Goal: Information Seeking & Learning: Learn about a topic

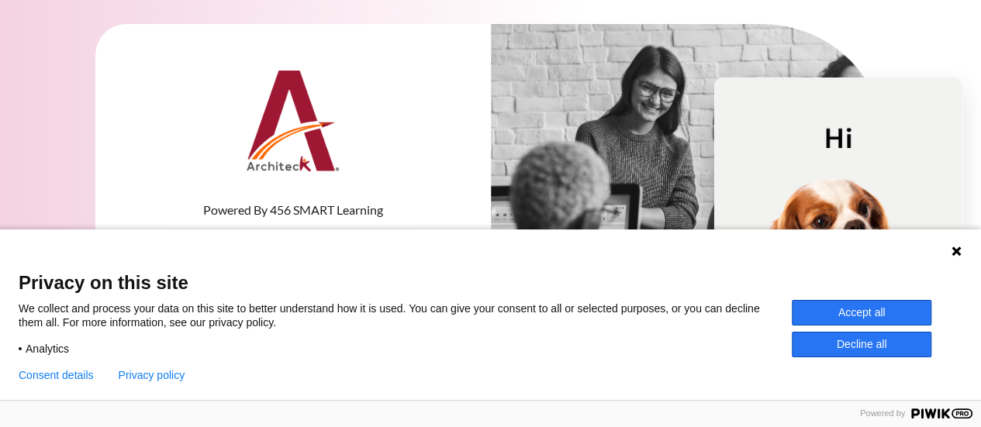
type input "[EMAIL_ADDRESS][DOMAIN_NAME]"
click at [251, 249] on div "Language 1 Language 2 Language 3" at bounding box center [490, 249] width 981 height 39
click at [865, 306] on button "Accept all" at bounding box center [862, 313] width 140 height 26
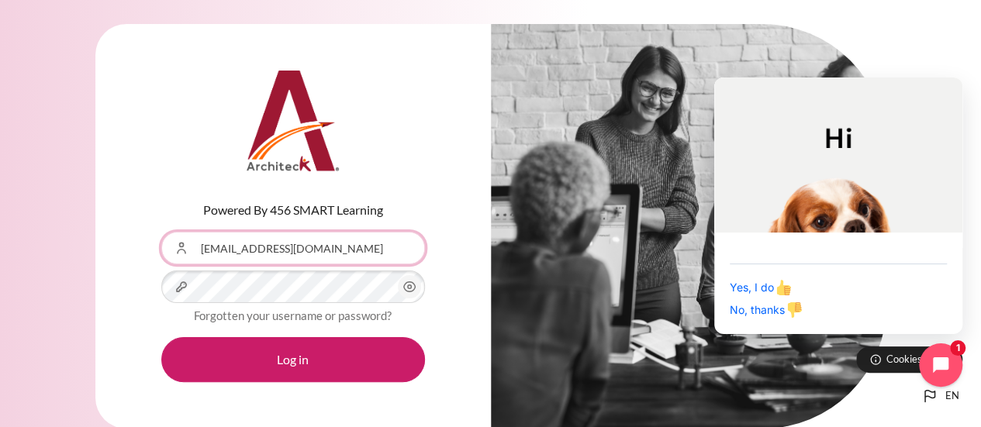
click at [332, 257] on input "[EMAIL_ADDRESS][DOMAIN_NAME]" at bounding box center [293, 248] width 264 height 33
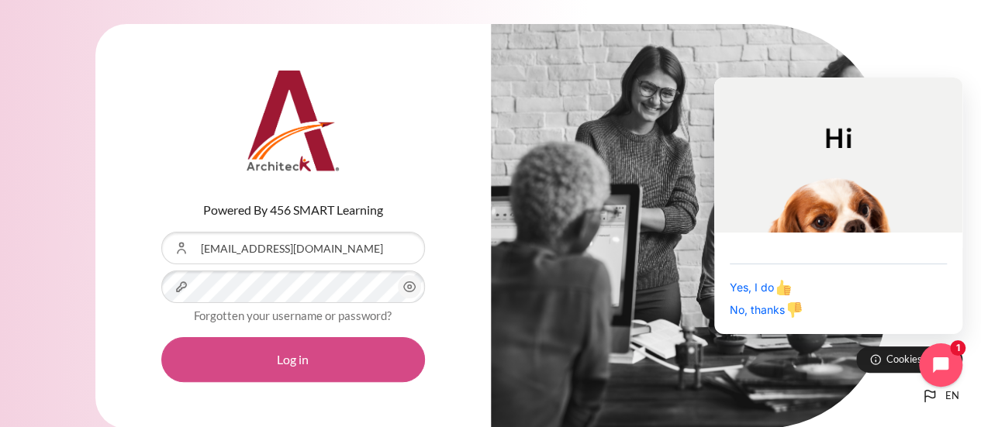
click at [309, 354] on button "Log in" at bounding box center [293, 359] width 264 height 45
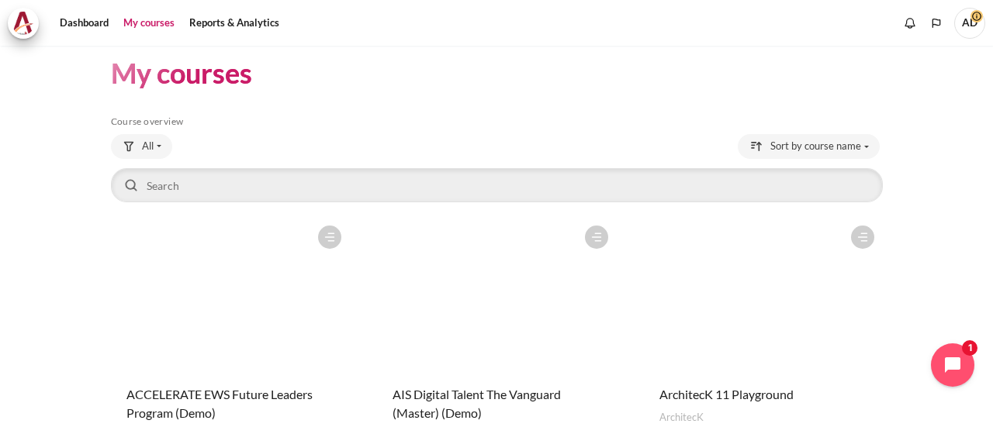
scroll to position [13, 0]
click at [222, 251] on figure "Content" at bounding box center [230, 296] width 239 height 155
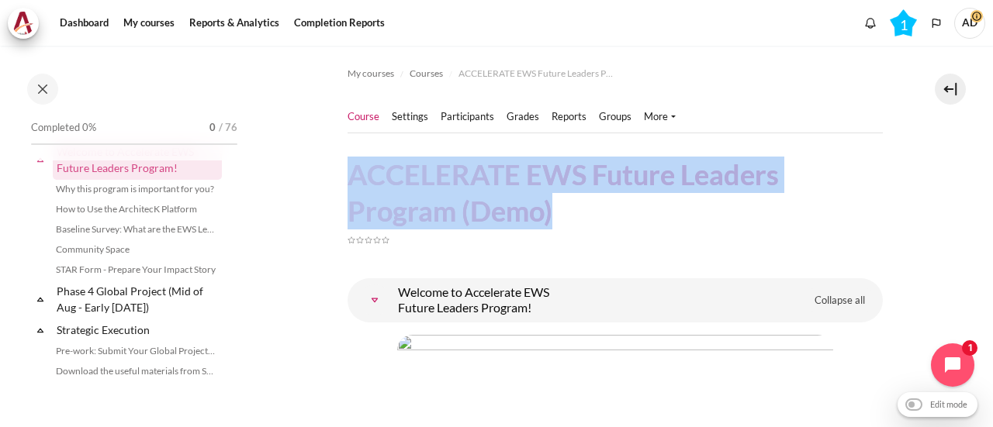
drag, startPoint x: 350, startPoint y: 175, endPoint x: 555, endPoint y: 211, distance: 207.8
click at [555, 211] on h1 "ACCELERATE EWS Future Leaders Program (Demo)" at bounding box center [614, 193] width 535 height 73
click at [512, 206] on h1 "ACCELERATE EWS Future Leaders Program (Demo)" at bounding box center [614, 193] width 535 height 73
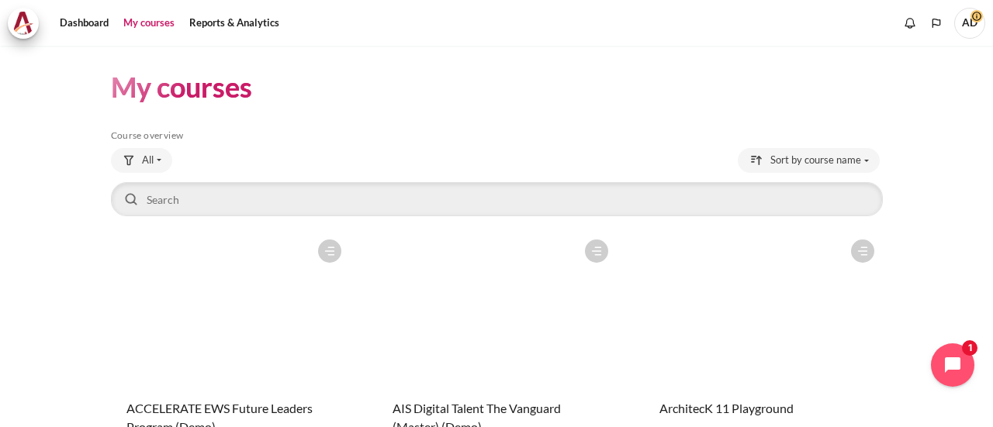
click at [468, 272] on figure "Content" at bounding box center [496, 309] width 239 height 155
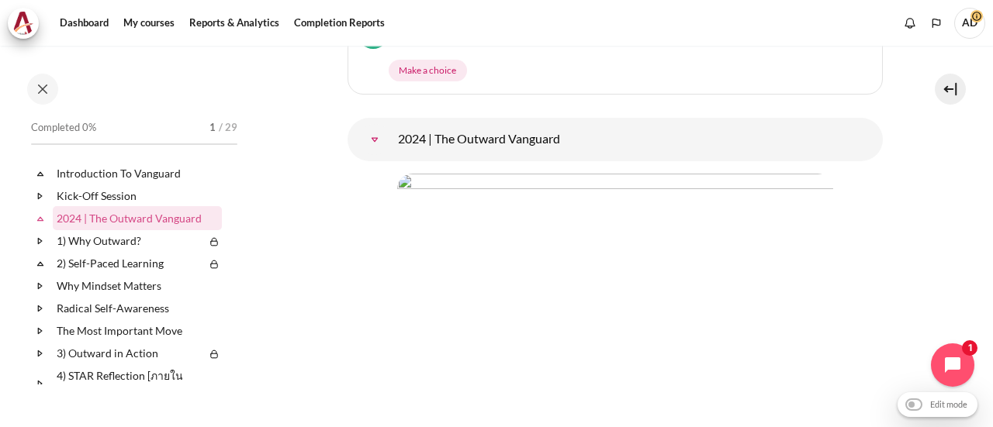
scroll to position [630, 0]
click at [366, 143] on link "2024 | The Outward Vanguard" at bounding box center [374, 140] width 31 height 31
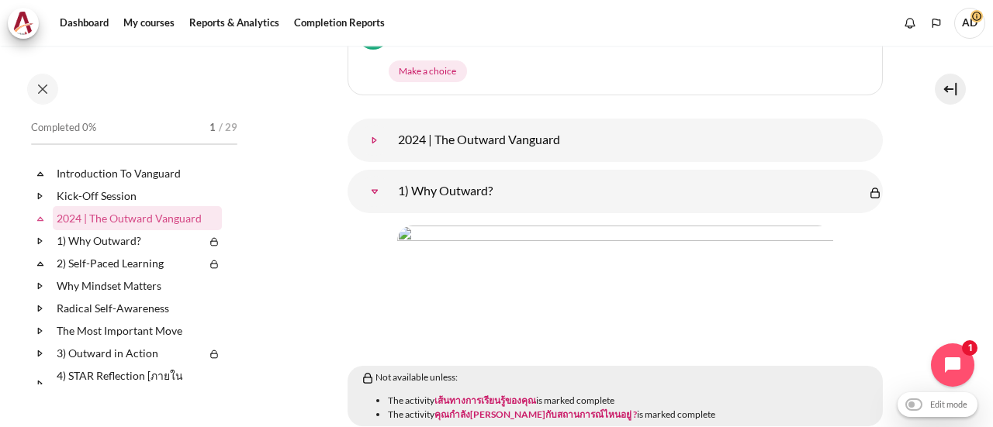
click at [369, 138] on link "2024 | The Outward Vanguard" at bounding box center [374, 140] width 31 height 31
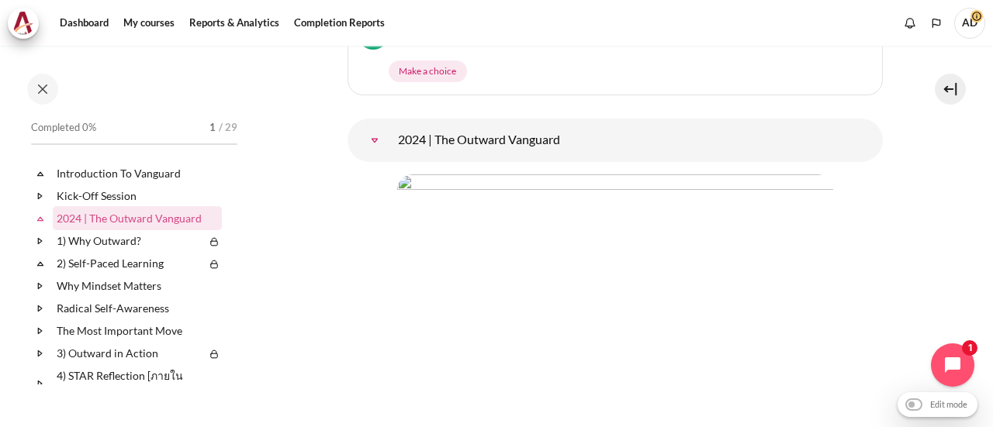
click at [369, 137] on link "2024 | The Outward Vanguard" at bounding box center [374, 140] width 31 height 31
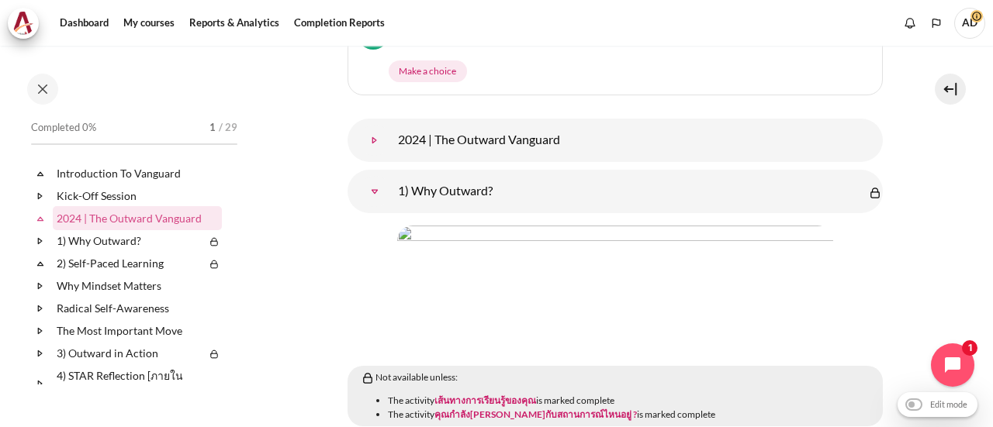
click at [369, 136] on link "2024 | The Outward Vanguard" at bounding box center [374, 140] width 31 height 31
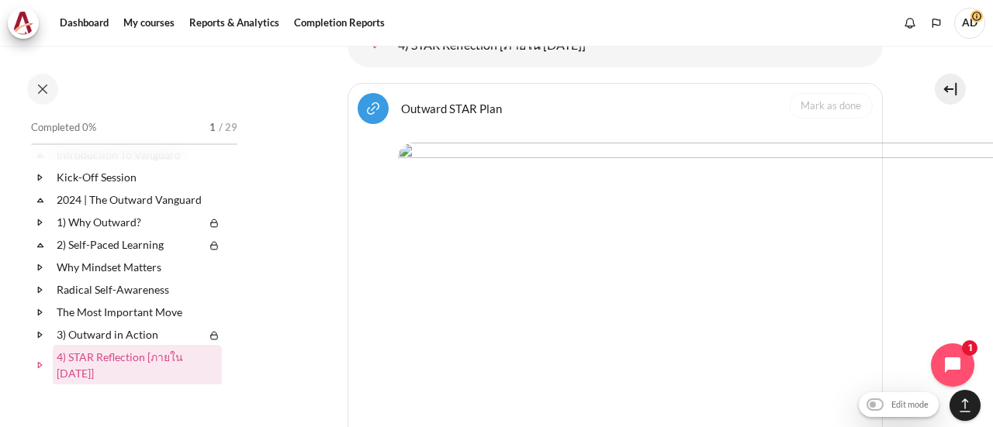
scroll to position [5000, 0]
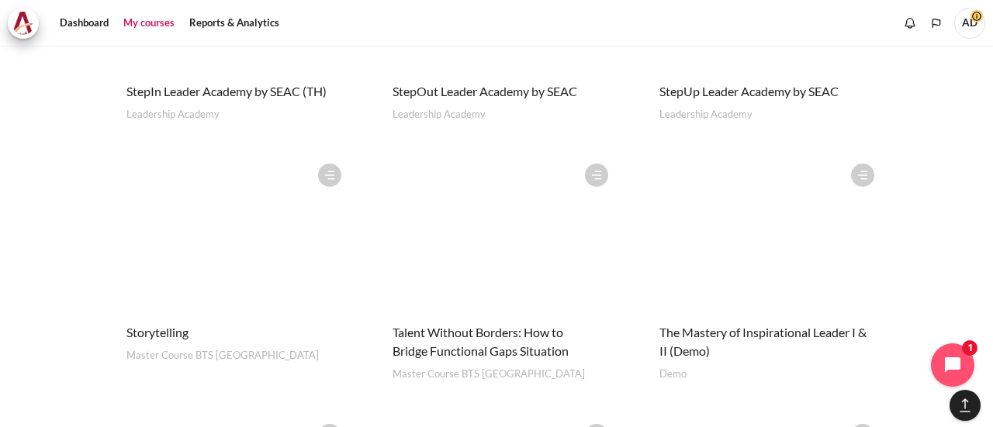
scroll to position [3274, 0]
click at [446, 285] on figure "Content" at bounding box center [496, 232] width 239 height 155
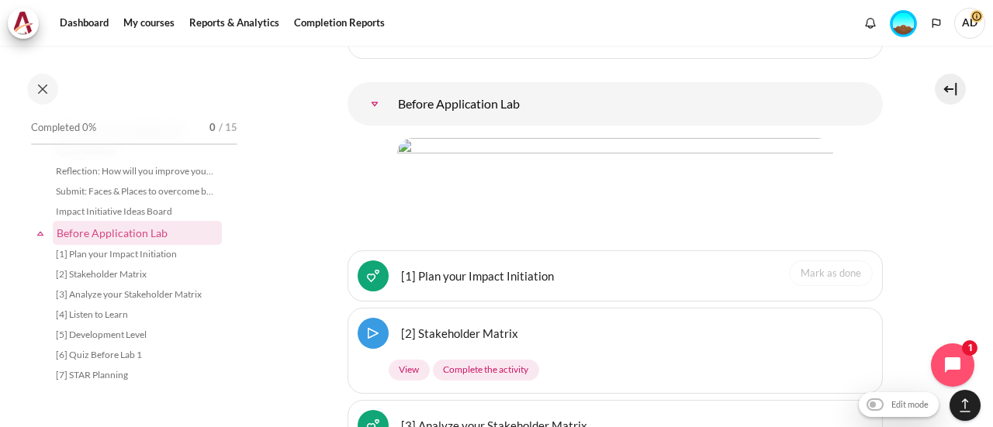
scroll to position [1277, 0]
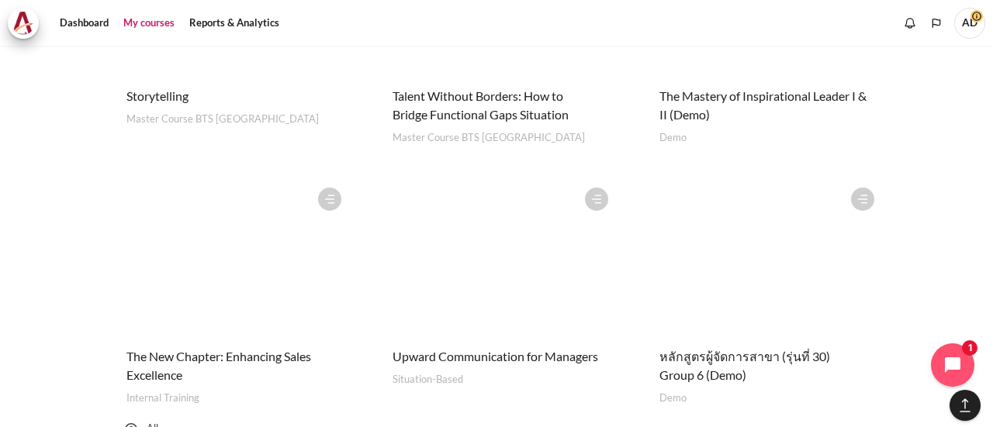
scroll to position [3587, 0]
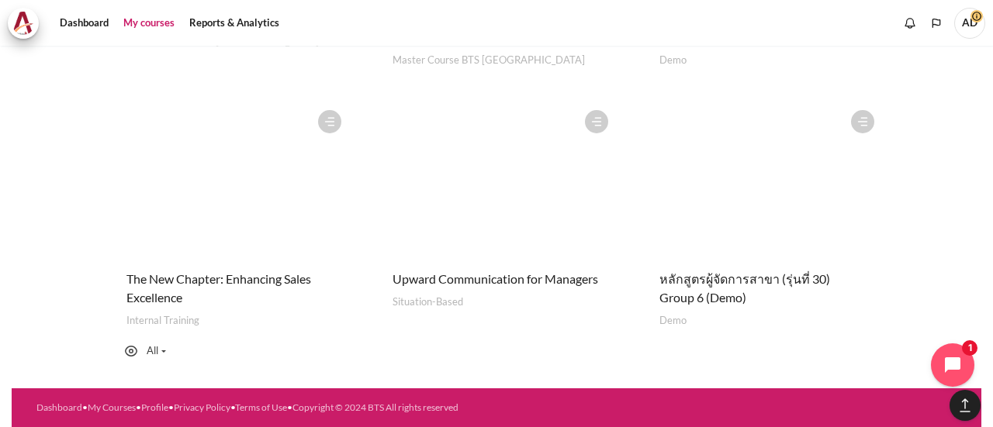
click at [703, 202] on figure "Content" at bounding box center [763, 179] width 239 height 155
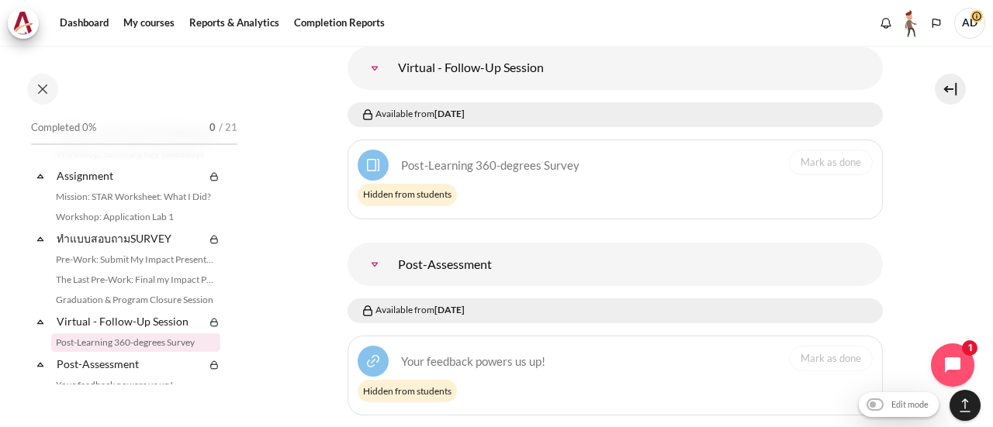
scroll to position [4220, 0]
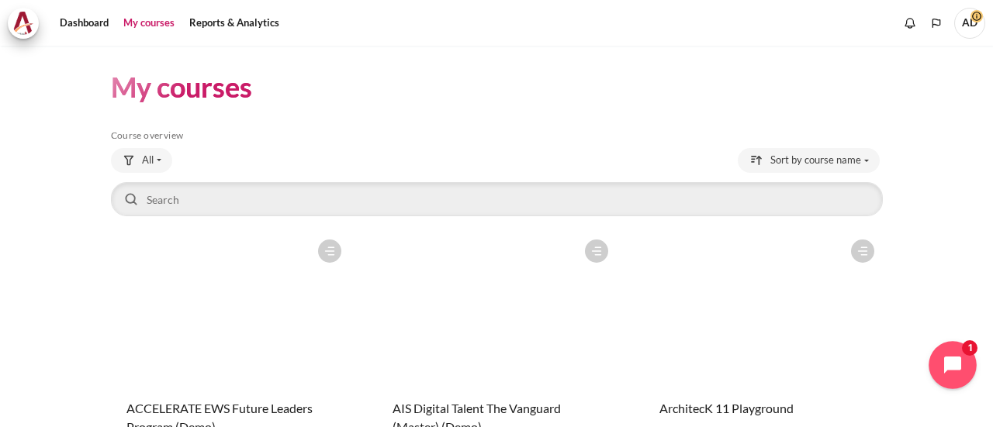
click at [942, 362] on button "Open chat widget" at bounding box center [952, 365] width 48 height 48
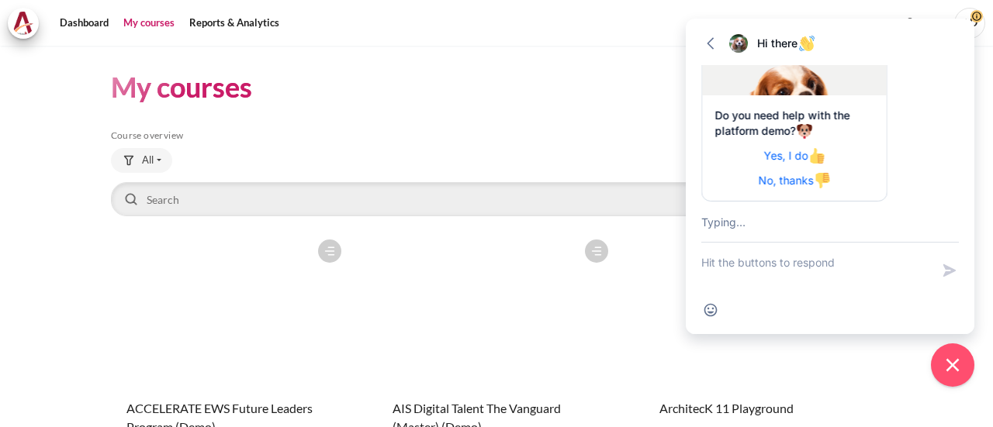
scroll to position [134, 0]
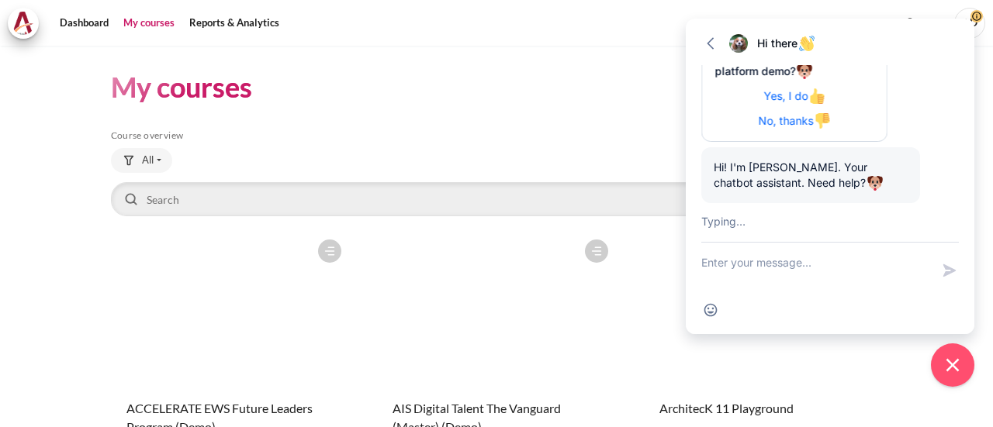
click at [488, 98] on header "My courses" at bounding box center [497, 87] width 772 height 36
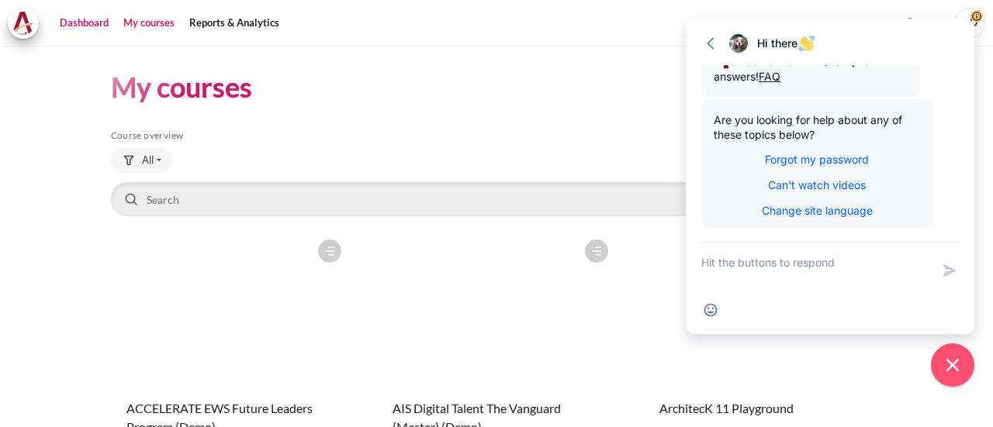
click at [93, 27] on link "Dashboard" at bounding box center [84, 23] width 60 height 31
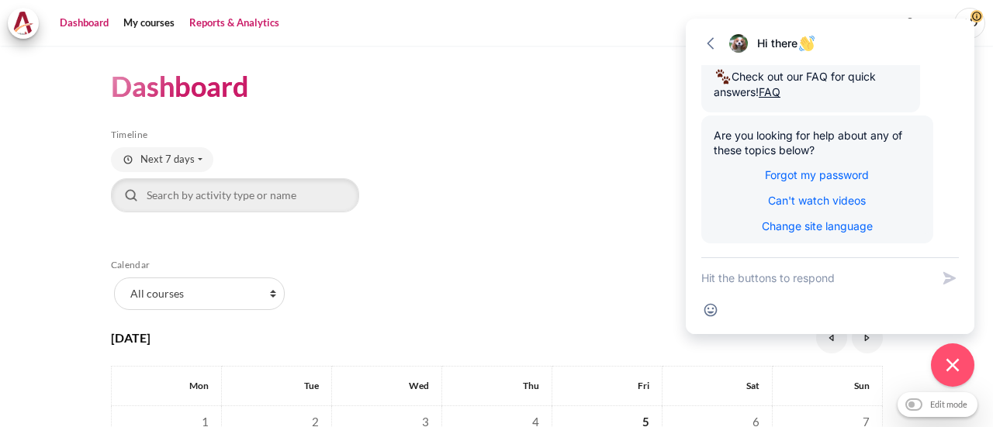
click at [231, 30] on link "Reports & Analytics" at bounding box center [234, 23] width 101 height 31
